Goal: Transaction & Acquisition: Purchase product/service

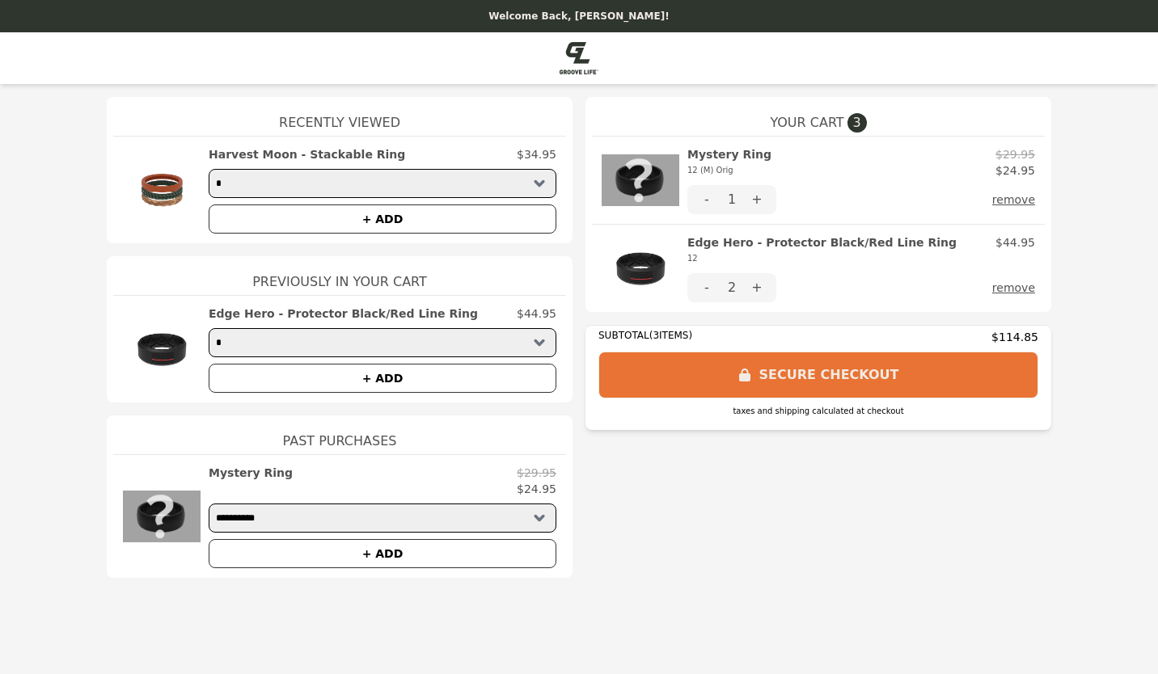
click at [1020, 199] on button "remove" at bounding box center [1013, 199] width 43 height 29
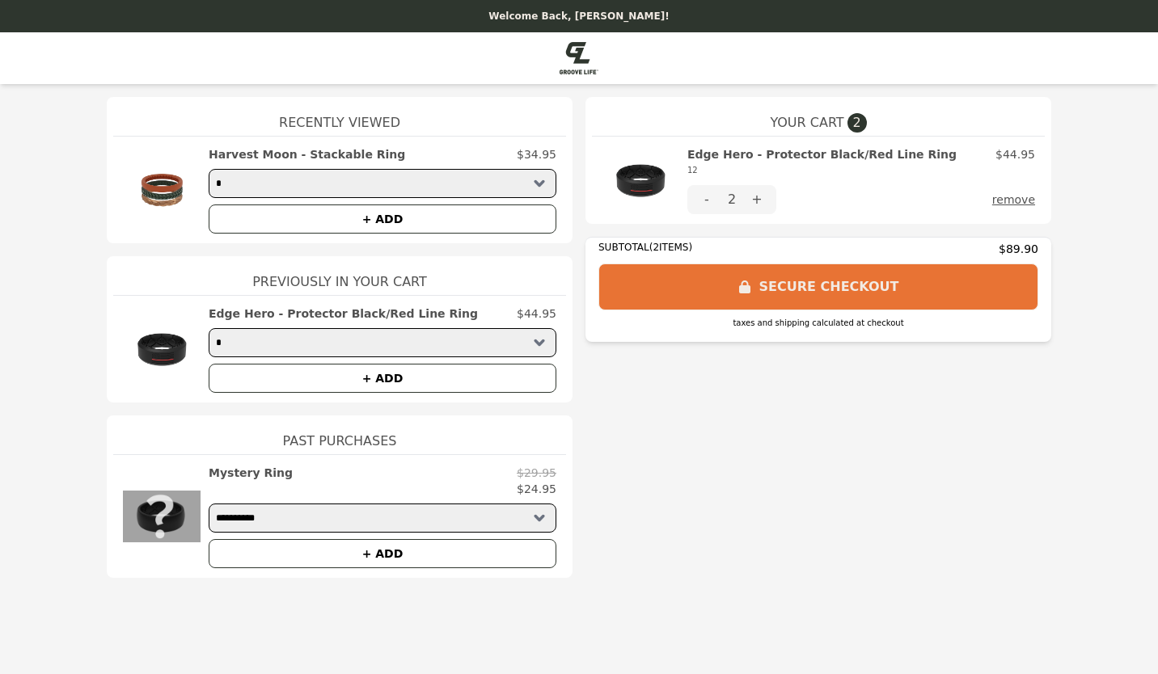
click at [708, 201] on button "-" at bounding box center [706, 199] width 39 height 29
click at [817, 280] on button "SECURE CHECKOUT" at bounding box center [818, 287] width 440 height 47
click at [833, 291] on button "SECURE CHECKOUT" at bounding box center [818, 287] width 440 height 47
